Goal: Check status: Check status

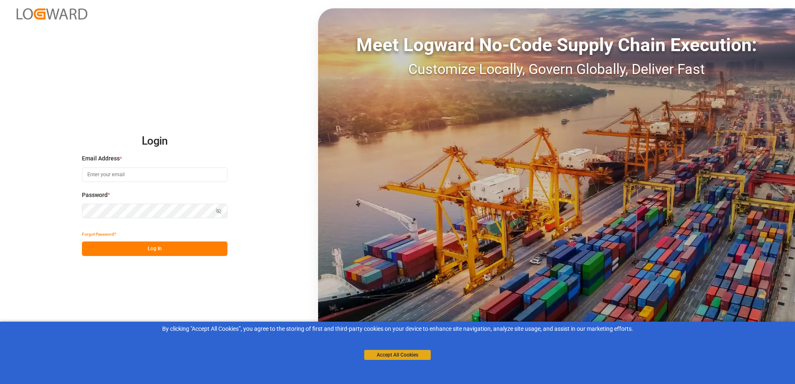
type input "[PERSON_NAME][EMAIL_ADDRESS][PERSON_NAME][DOMAIN_NAME]"
click at [395, 355] on button "Accept All Cookies" at bounding box center [397, 355] width 67 height 10
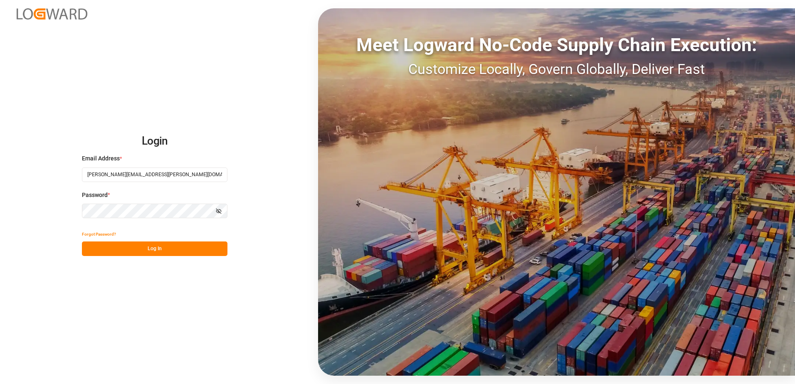
click at [152, 247] on button "Log In" at bounding box center [155, 249] width 146 height 15
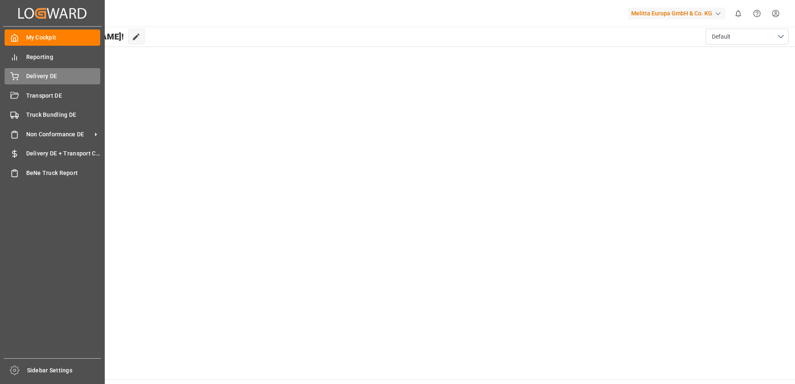
click at [26, 74] on span "Delivery DE" at bounding box center [63, 76] width 74 height 9
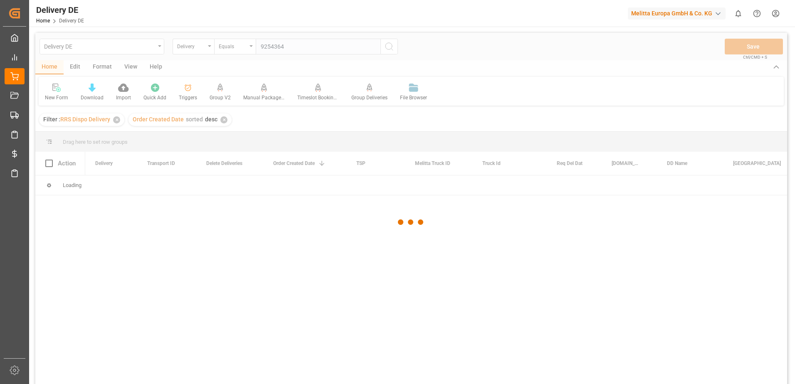
type input "92543647"
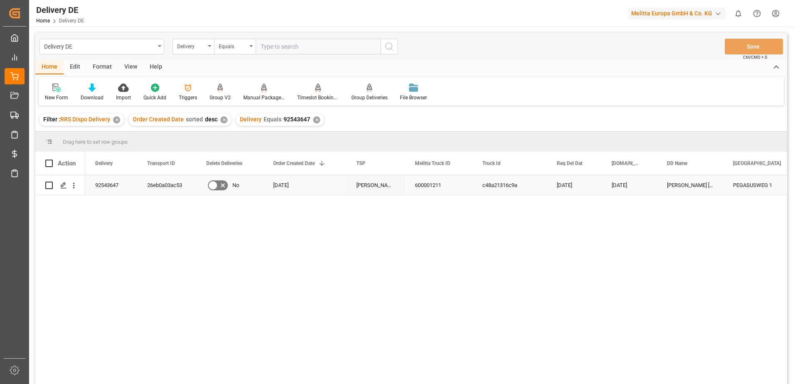
click at [46, 184] on input "Press Space to toggle row selection (unchecked)" at bounding box center [48, 185] width 7 height 7
checkbox input "true"
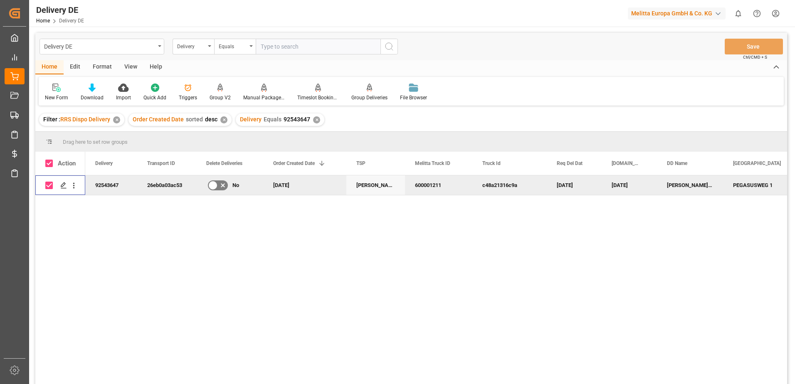
click at [106, 185] on div "92543647" at bounding box center [111, 185] width 52 height 20
click at [106, 185] on input "92543647" at bounding box center [111, 190] width 39 height 16
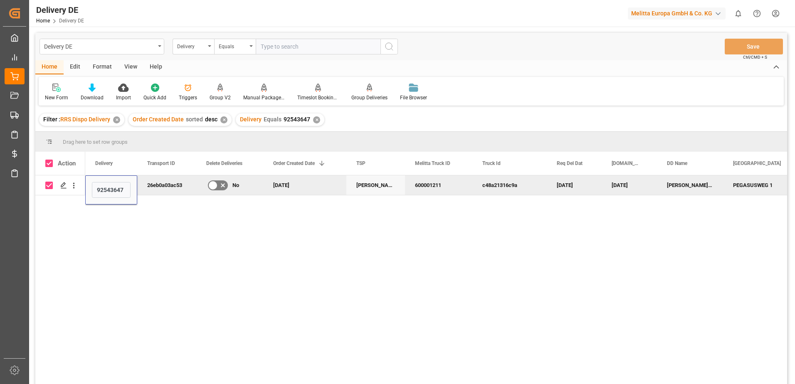
click at [68, 201] on div "92543647 26eb0a03ac53 No [DATE] Van Rooijen BENELUX 600001211 c48a21316c9a [DAT…" at bounding box center [411, 280] width 752 height 211
click at [223, 213] on div "92543647 26eb0a03ac53 No [DATE] Van Rooijen BENELUX 600001211 c48a21316c9a [DAT…" at bounding box center [436, 282] width 702 height 214
click at [187, 96] on div "Triggers" at bounding box center [188, 97] width 18 height 7
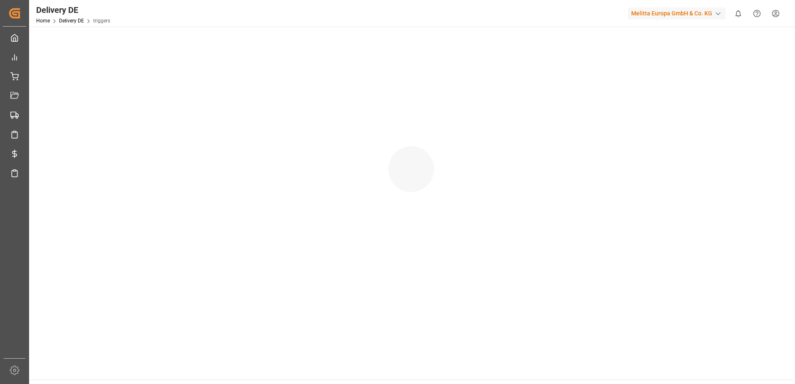
click at [187, 96] on div at bounding box center [411, 161] width 764 height 269
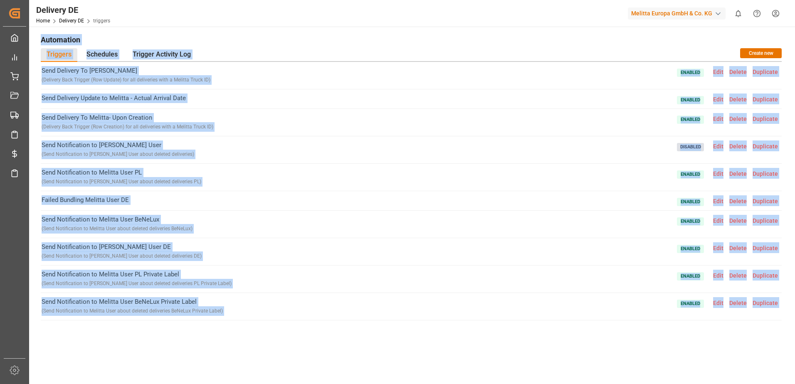
click at [490, 346] on div "Send Delivery To Melitta ( Delivery Back Trigger (Row Update) for all deliverie…" at bounding box center [411, 212] width 741 height 301
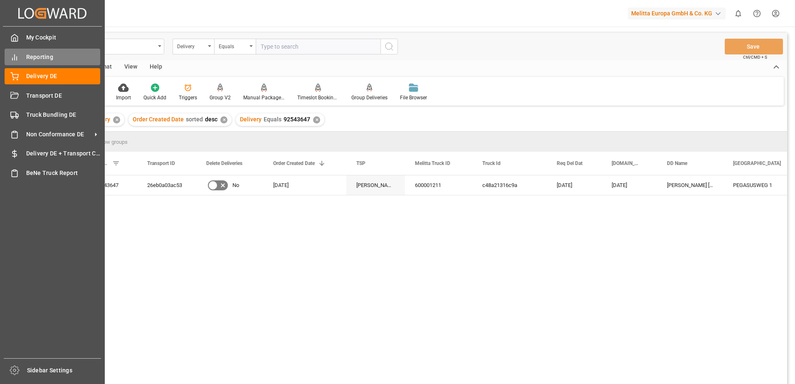
click at [39, 58] on span "Reporting" at bounding box center [63, 57] width 74 height 9
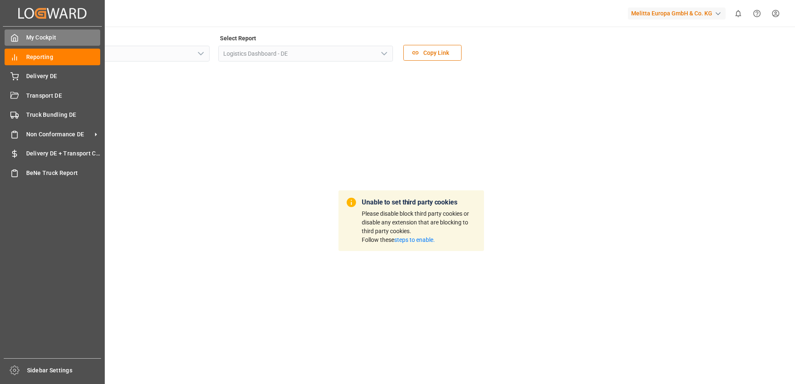
click at [12, 33] on div at bounding box center [12, 37] width 14 height 9
